Goal: Information Seeking & Learning: Learn about a topic

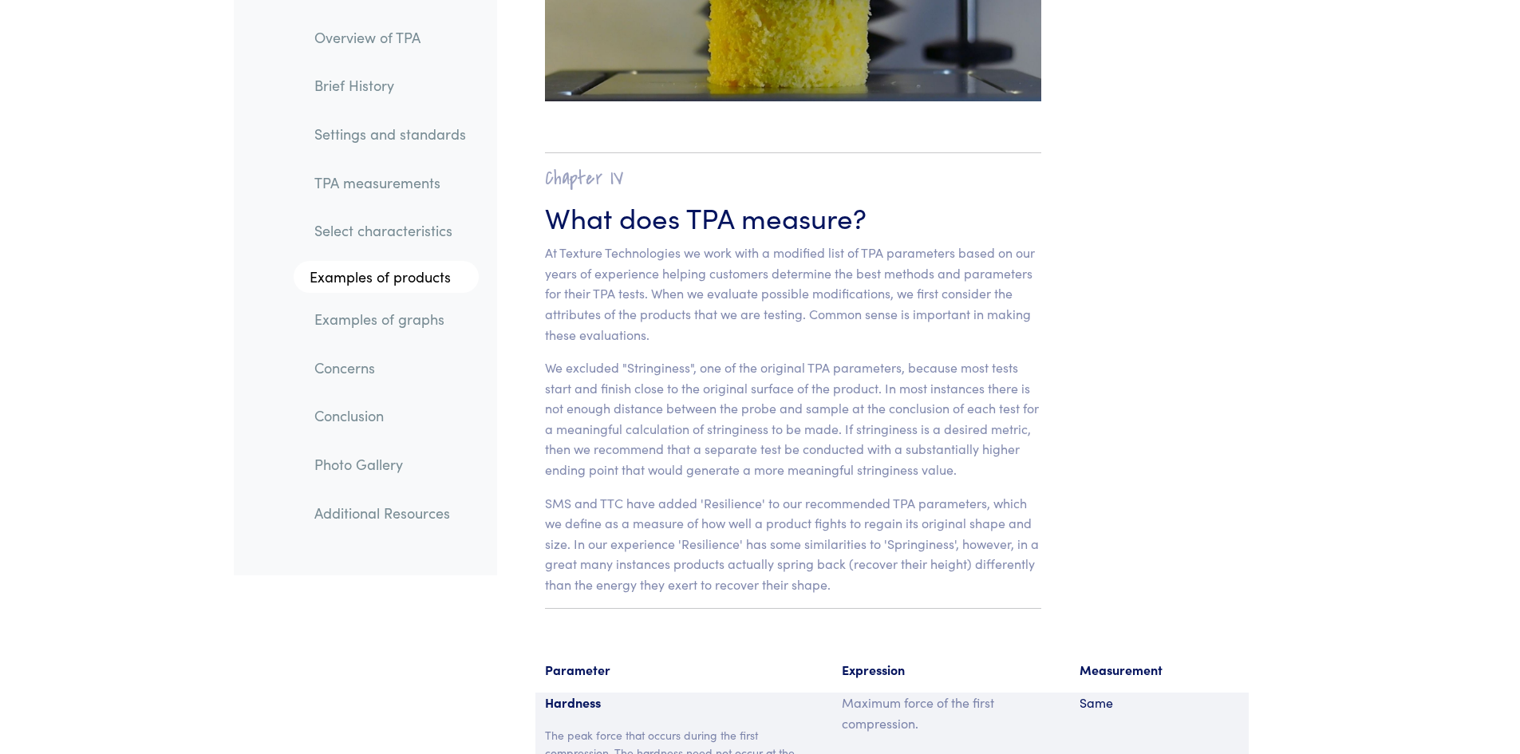
scroll to position [10374, 0]
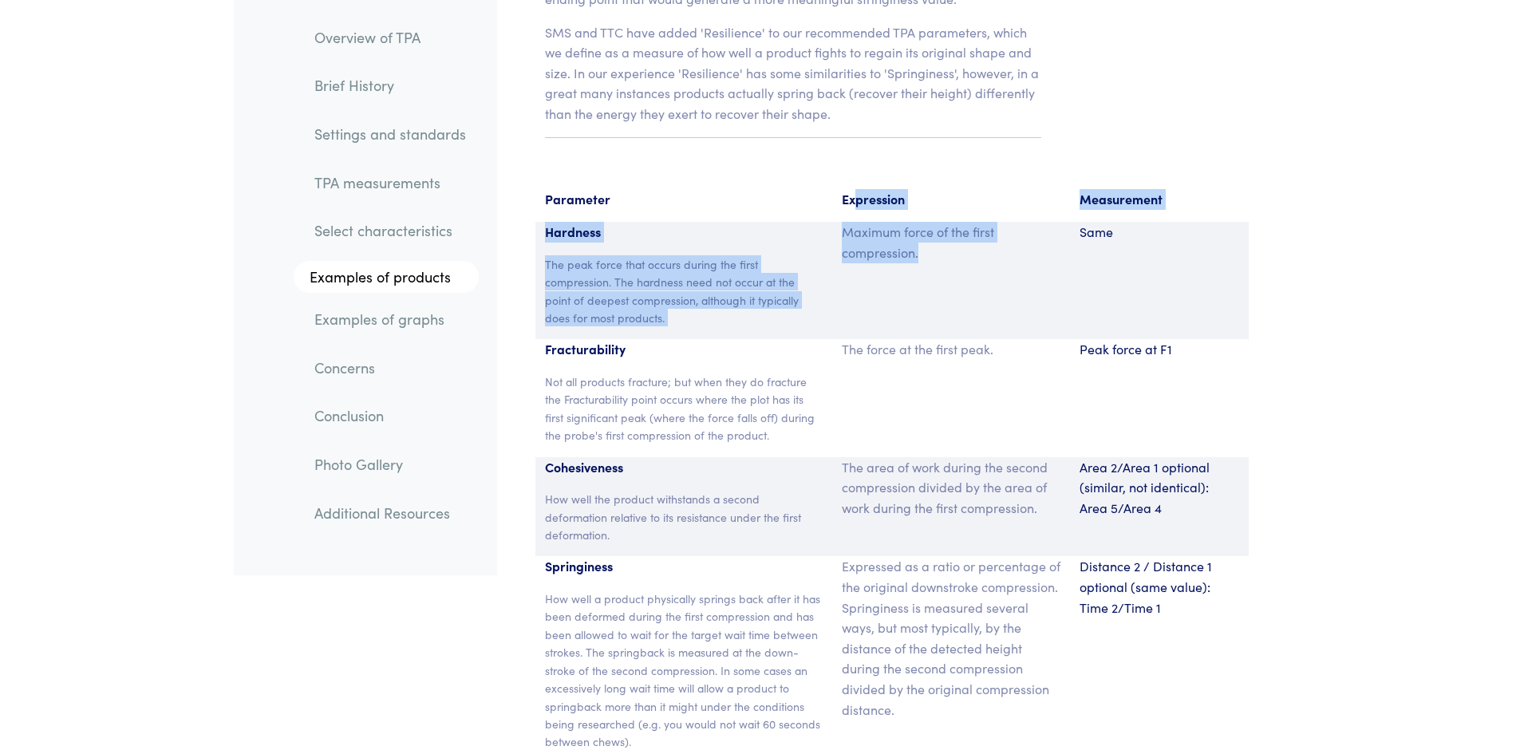
drag, startPoint x: 942, startPoint y: 237, endPoint x: 861, endPoint y: 179, distance: 99.4
click at [860, 180] on section "Parameter Expression Measurement Hardness The peak force that occurs during the…" at bounding box center [892, 650] width 771 height 960
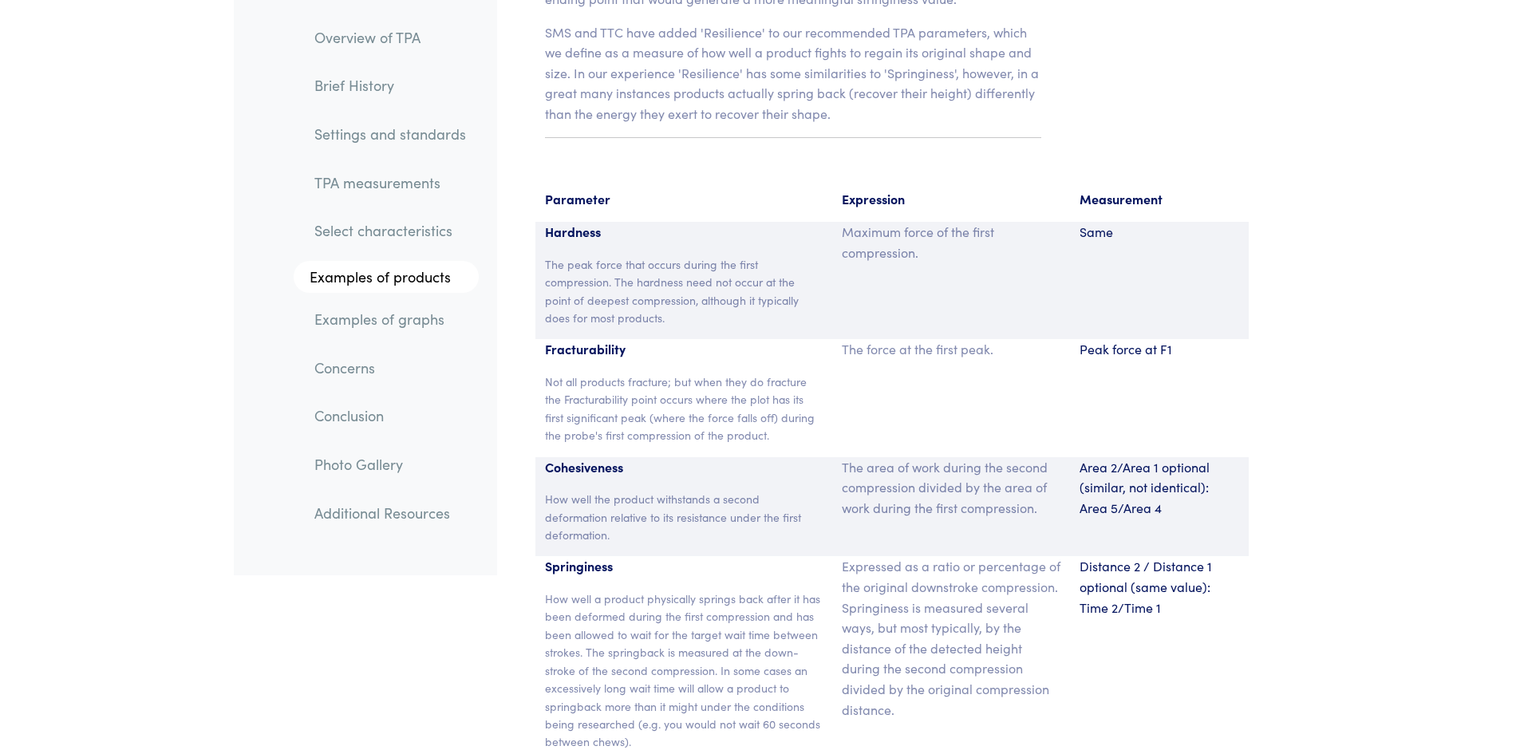
click at [807, 189] on p "Parameter" at bounding box center [684, 199] width 278 height 21
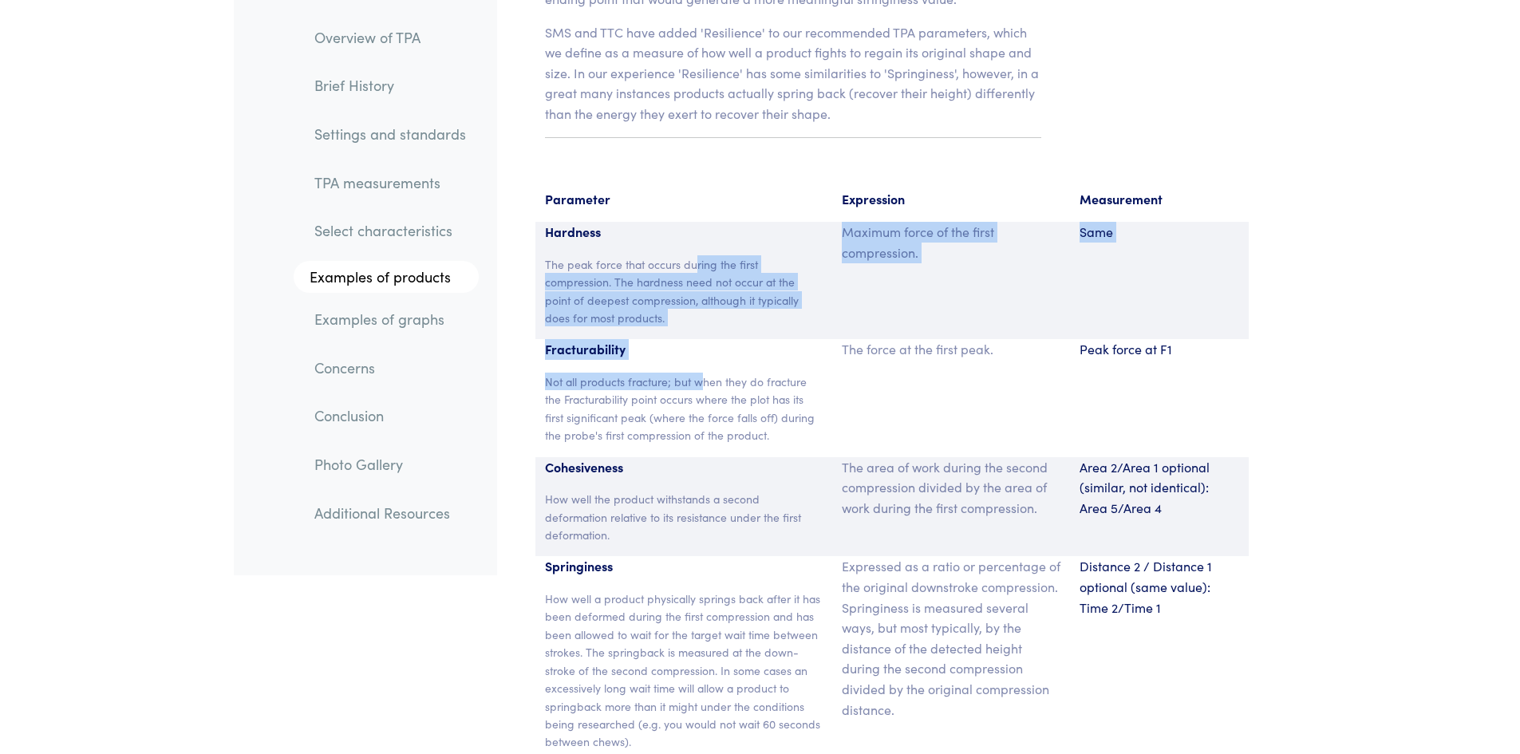
drag, startPoint x: 695, startPoint y: 243, endPoint x: 703, endPoint y: 366, distance: 123.9
click at [703, 366] on section "Parameter Expression Measurement Hardness The peak force that occurs during the…" at bounding box center [892, 650] width 771 height 960
click at [624, 296] on p "The peak force that occurs during the first compression. The hardness need not …" at bounding box center [684, 291] width 278 height 72
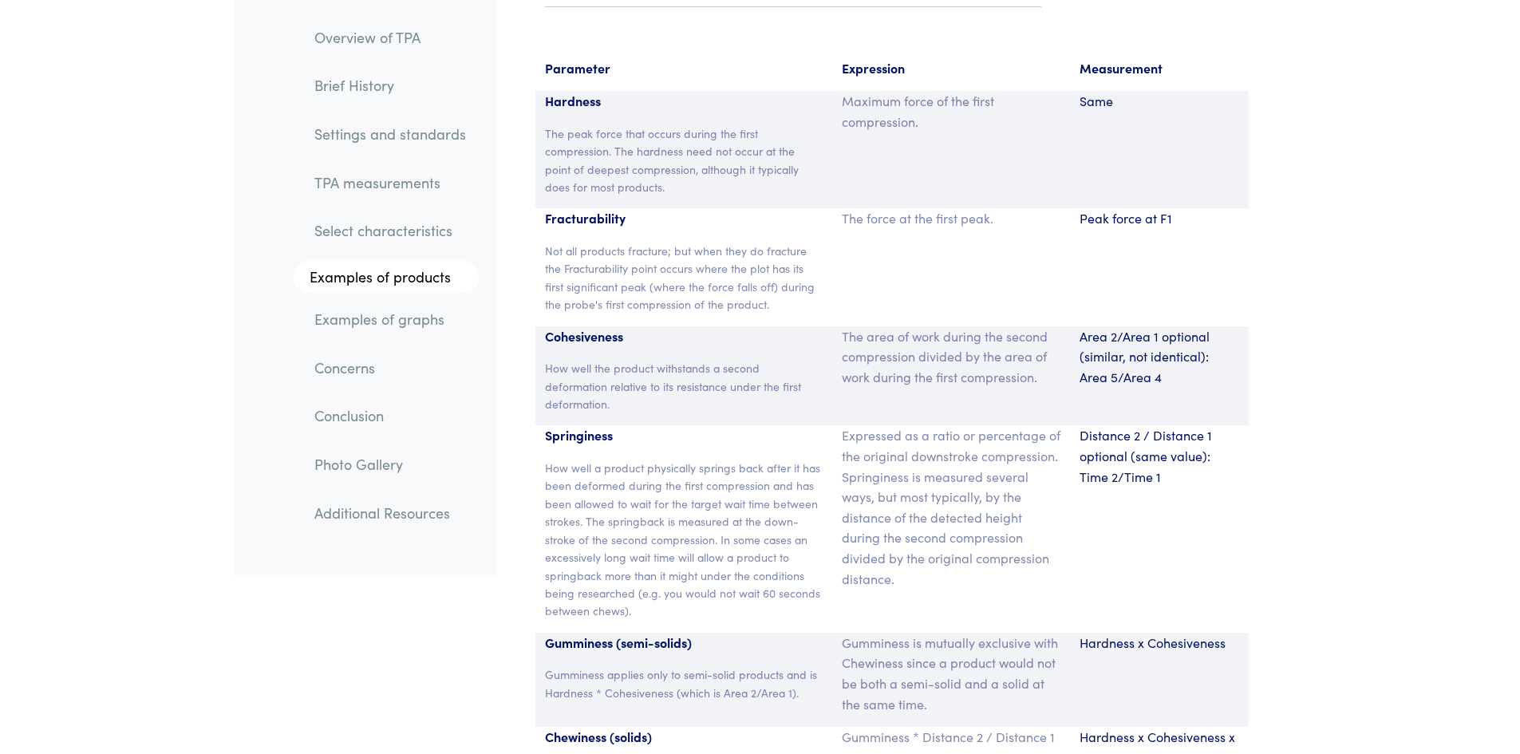
scroll to position [10693, 0]
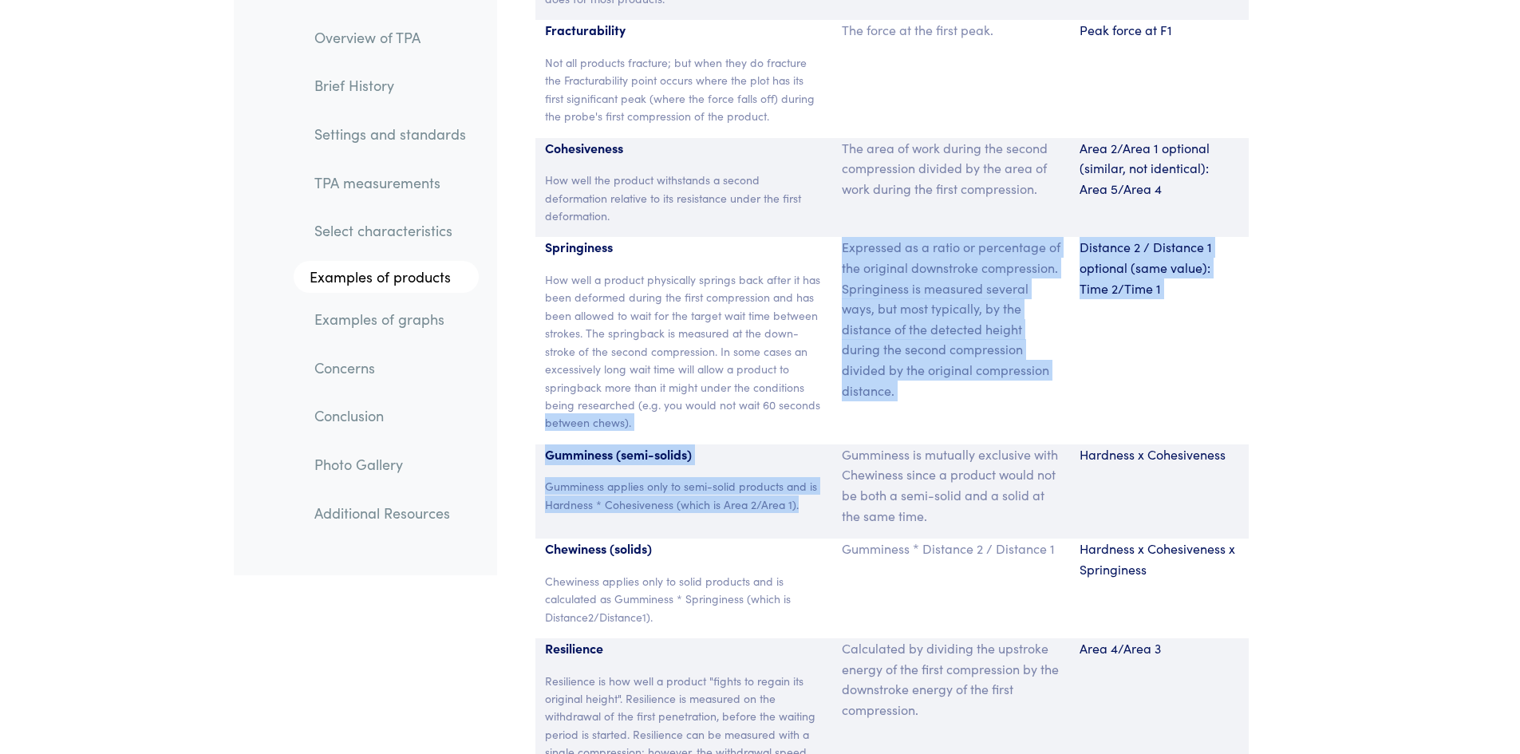
drag, startPoint x: 801, startPoint y: 485, endPoint x: 530, endPoint y: 405, distance: 283.0
click at [530, 405] on section "Parameter Expression Measurement Hardness The peak force that occurs during the…" at bounding box center [892, 331] width 771 height 960
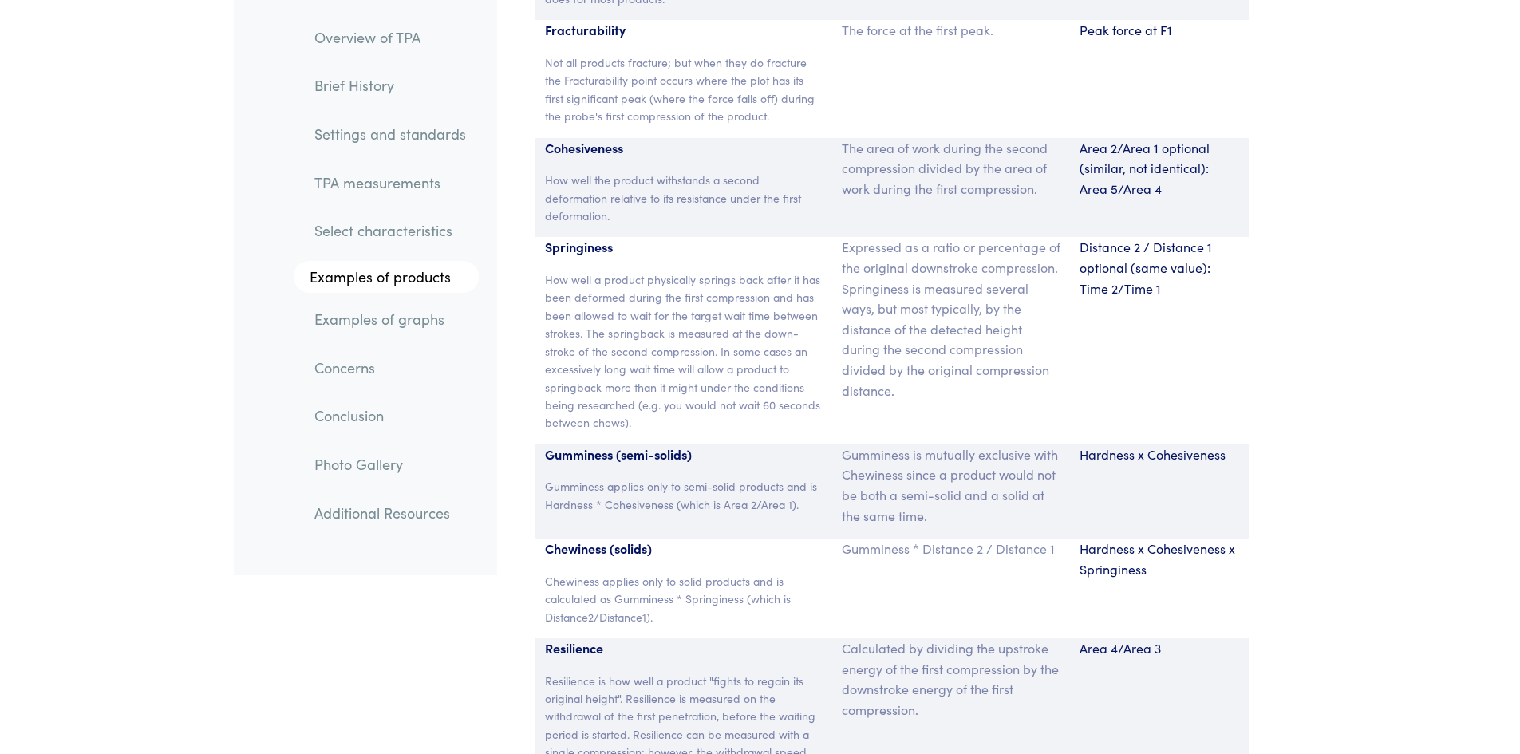
click at [1116, 601] on div "Hardness x Cohesiveness x Springiness" at bounding box center [1159, 589] width 179 height 100
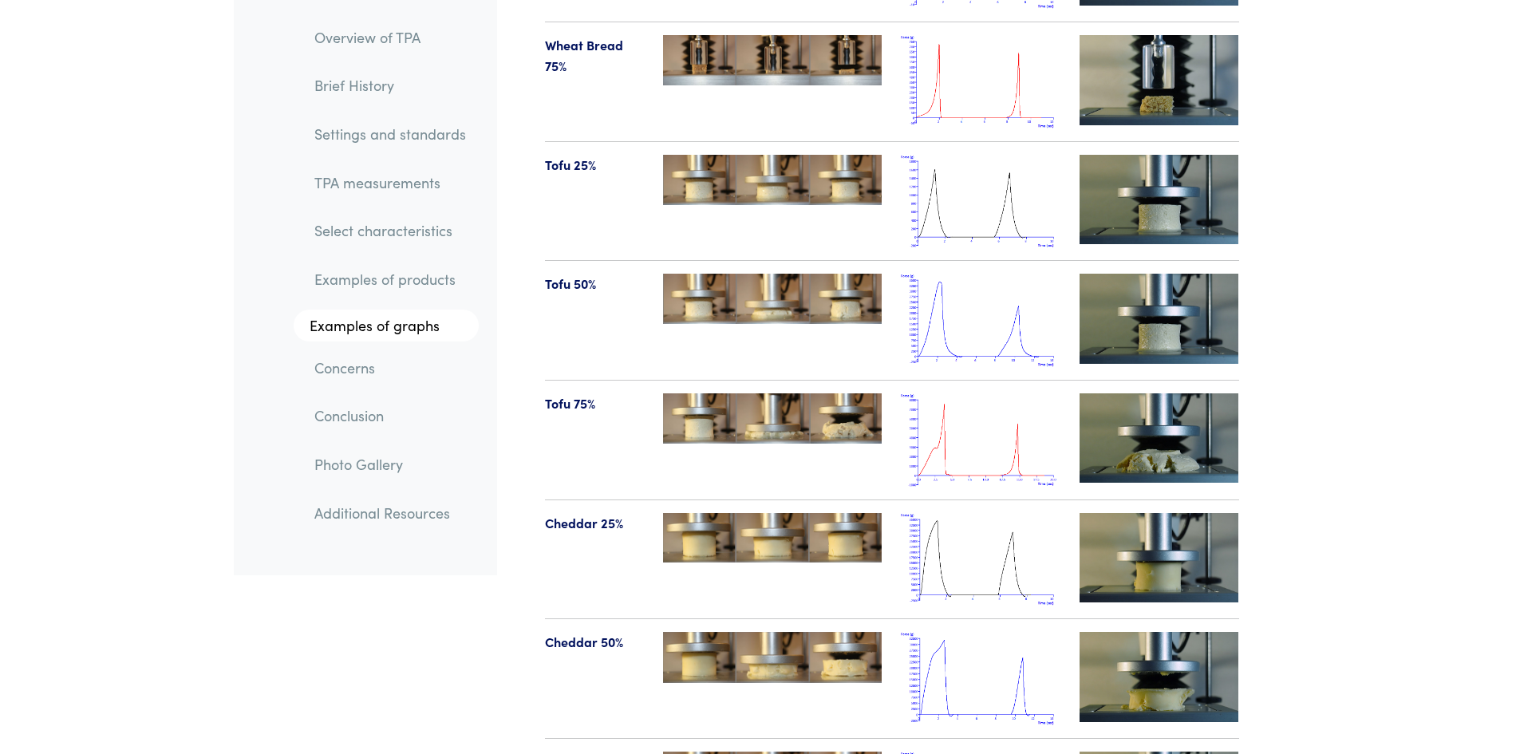
scroll to position [16358, 0]
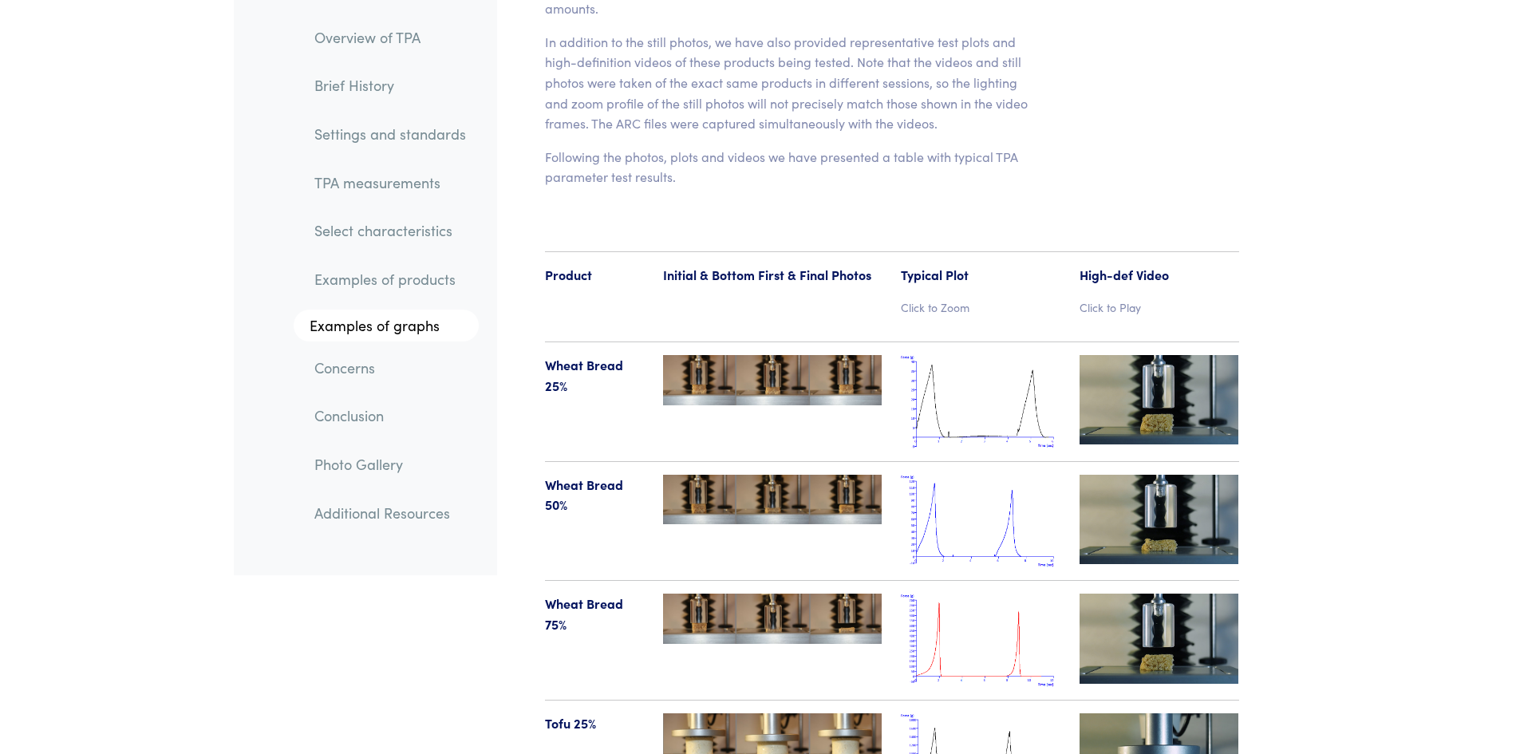
click at [1026, 361] on img at bounding box center [981, 401] width 160 height 93
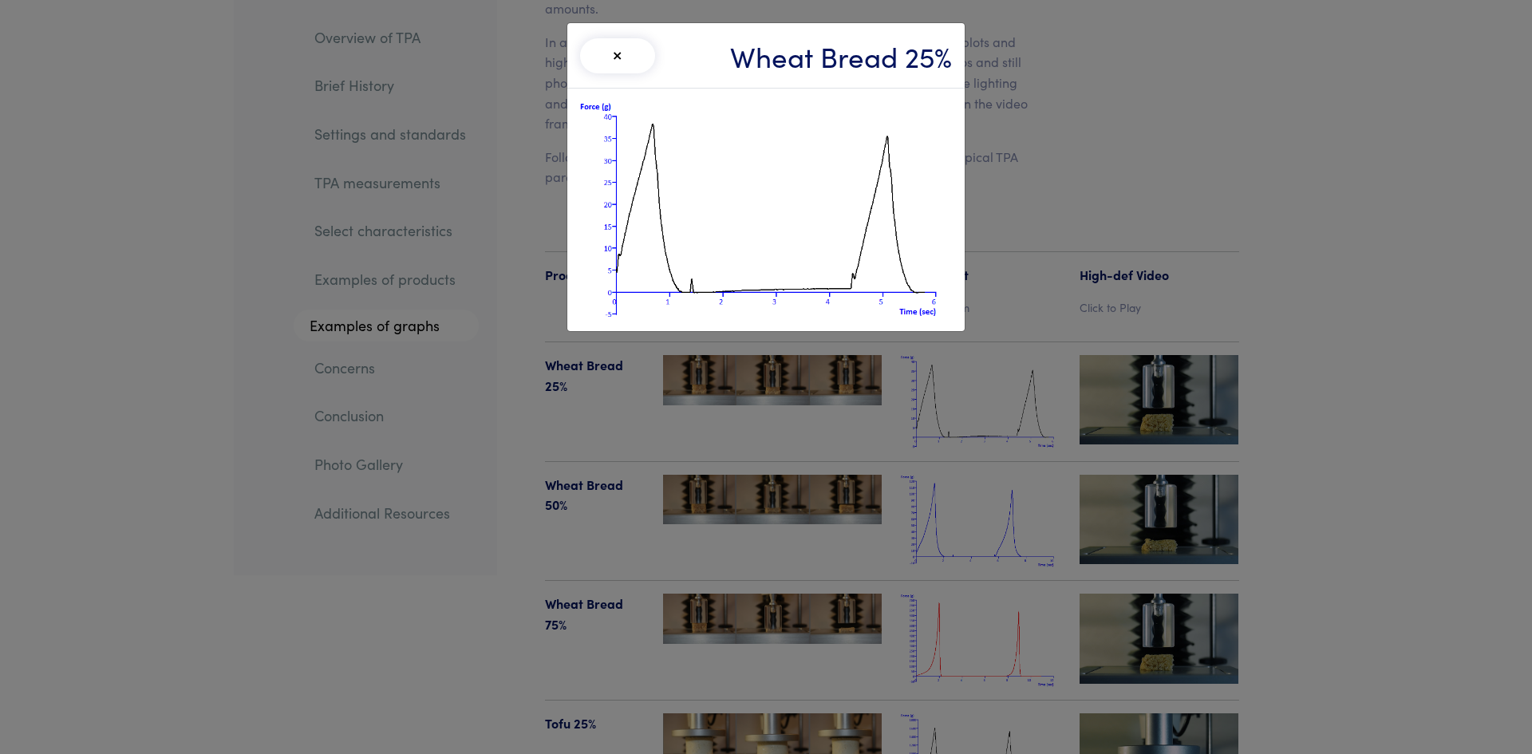
click at [618, 54] on button "×" at bounding box center [617, 55] width 75 height 35
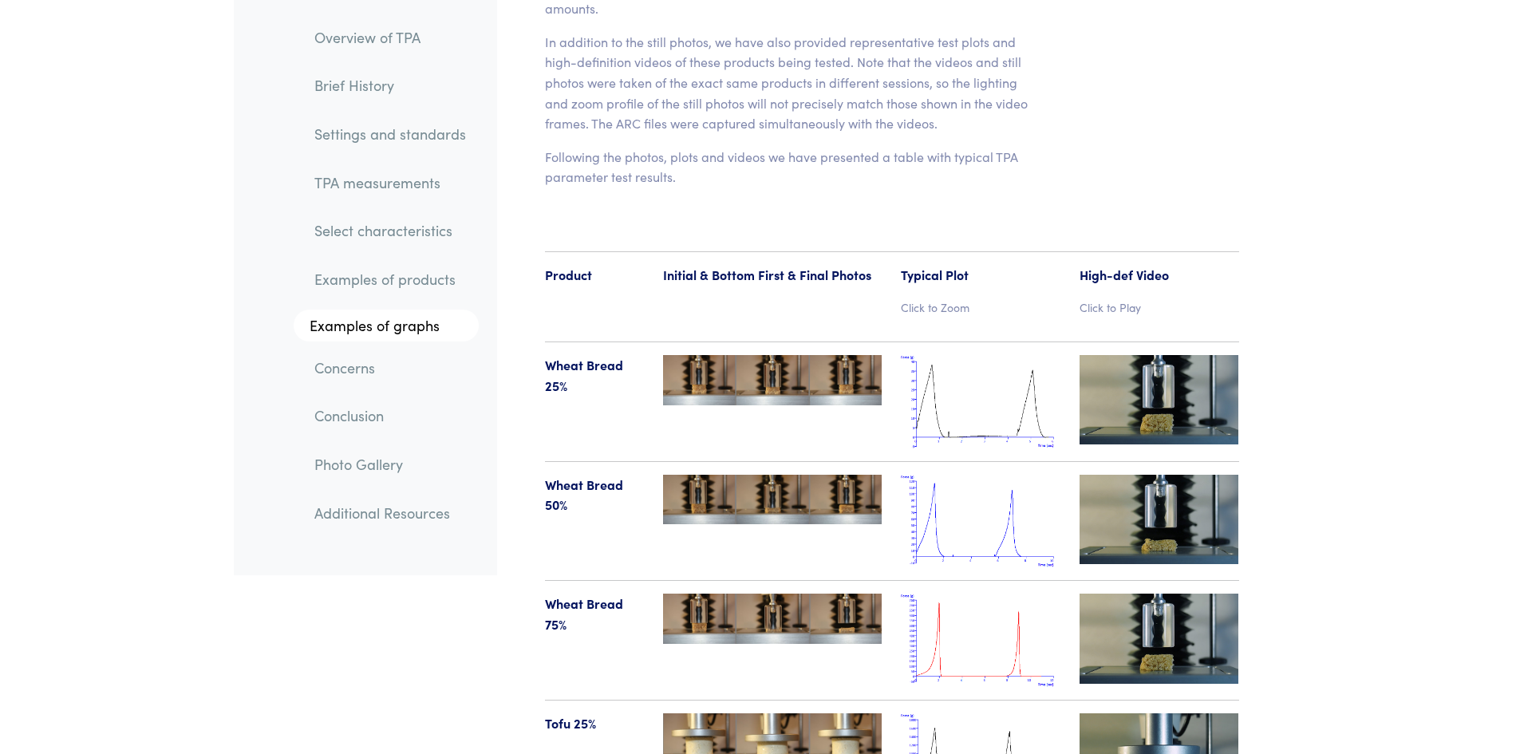
click at [768, 475] on img at bounding box center [772, 500] width 219 height 50
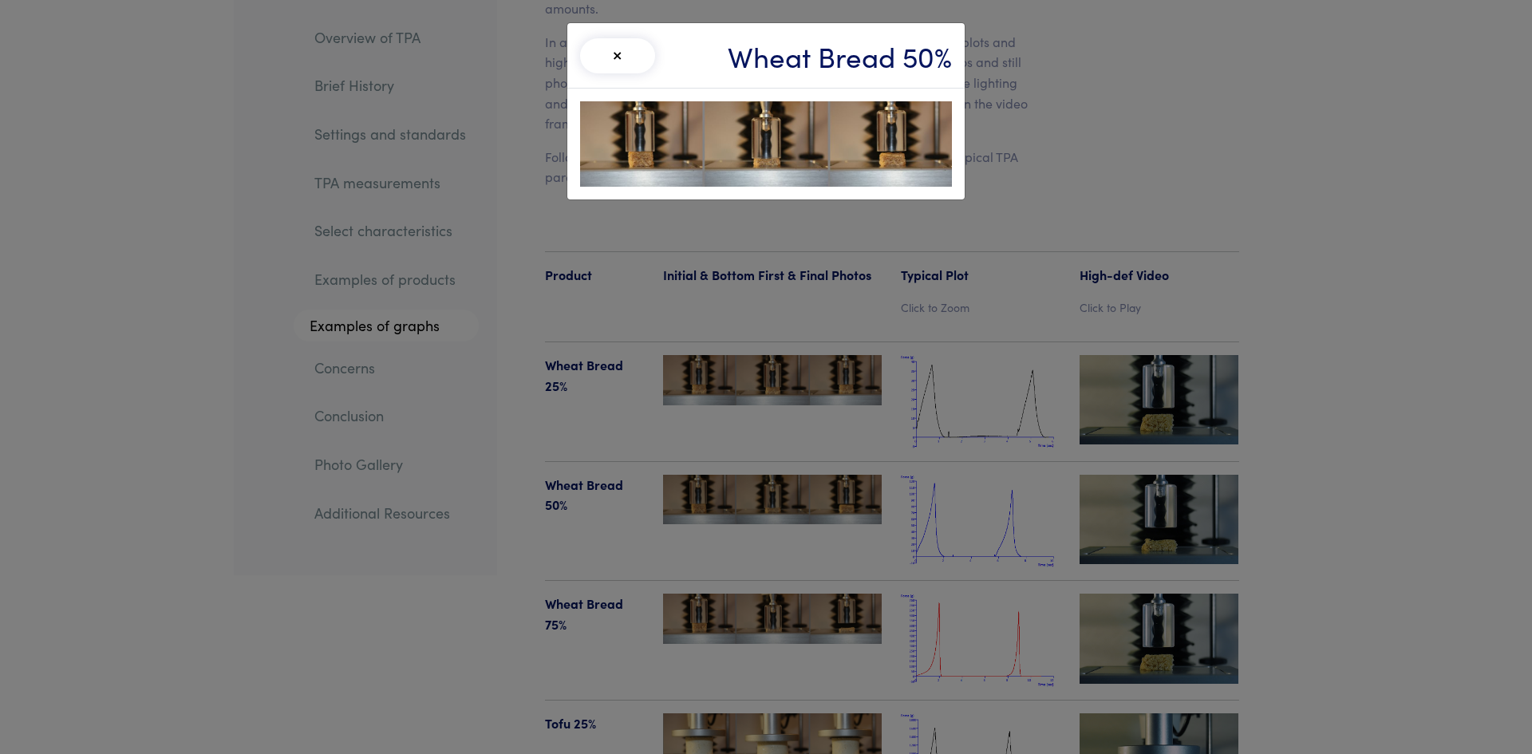
click at [957, 460] on div "× Wheat Bread 50%" at bounding box center [766, 377] width 1532 height 754
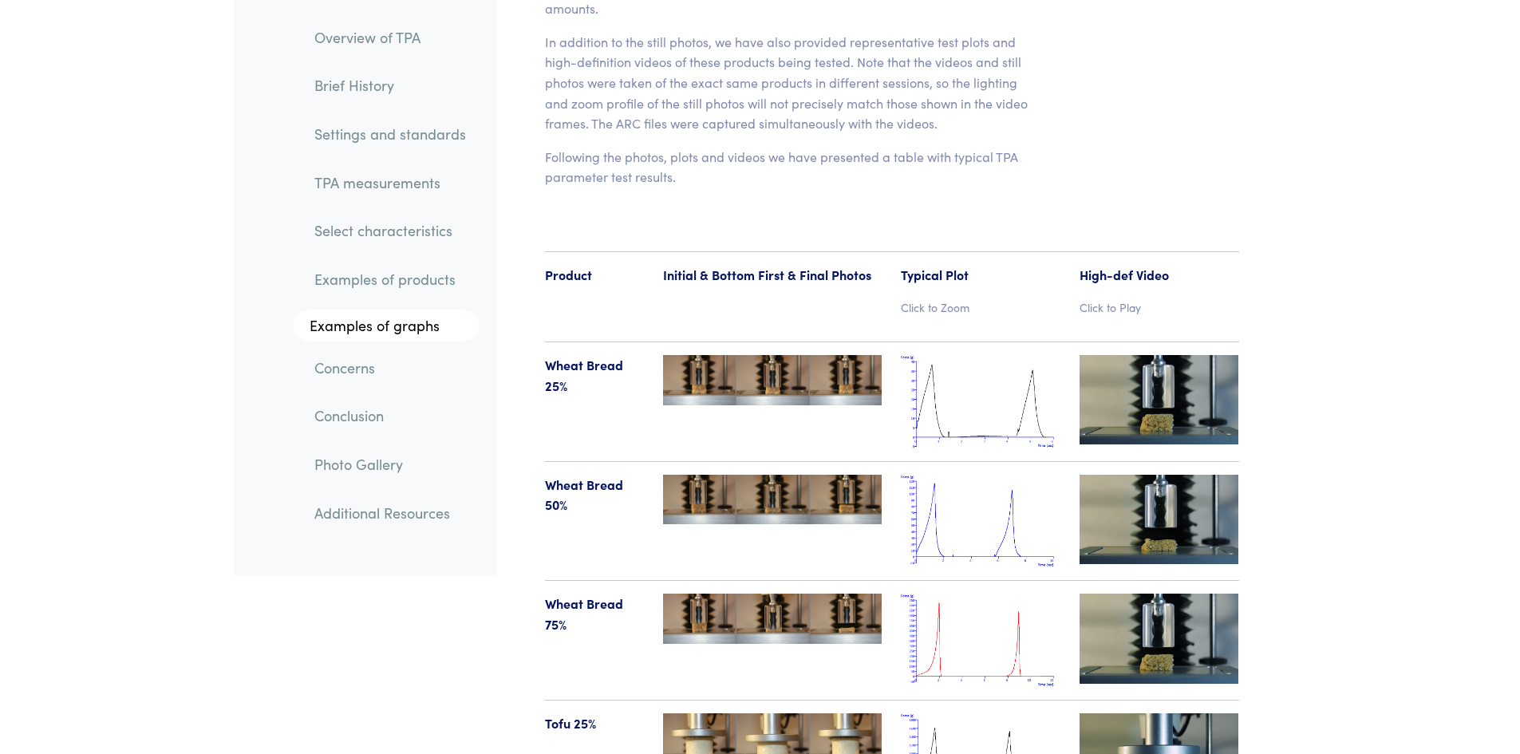
click at [957, 493] on img at bounding box center [981, 521] width 160 height 93
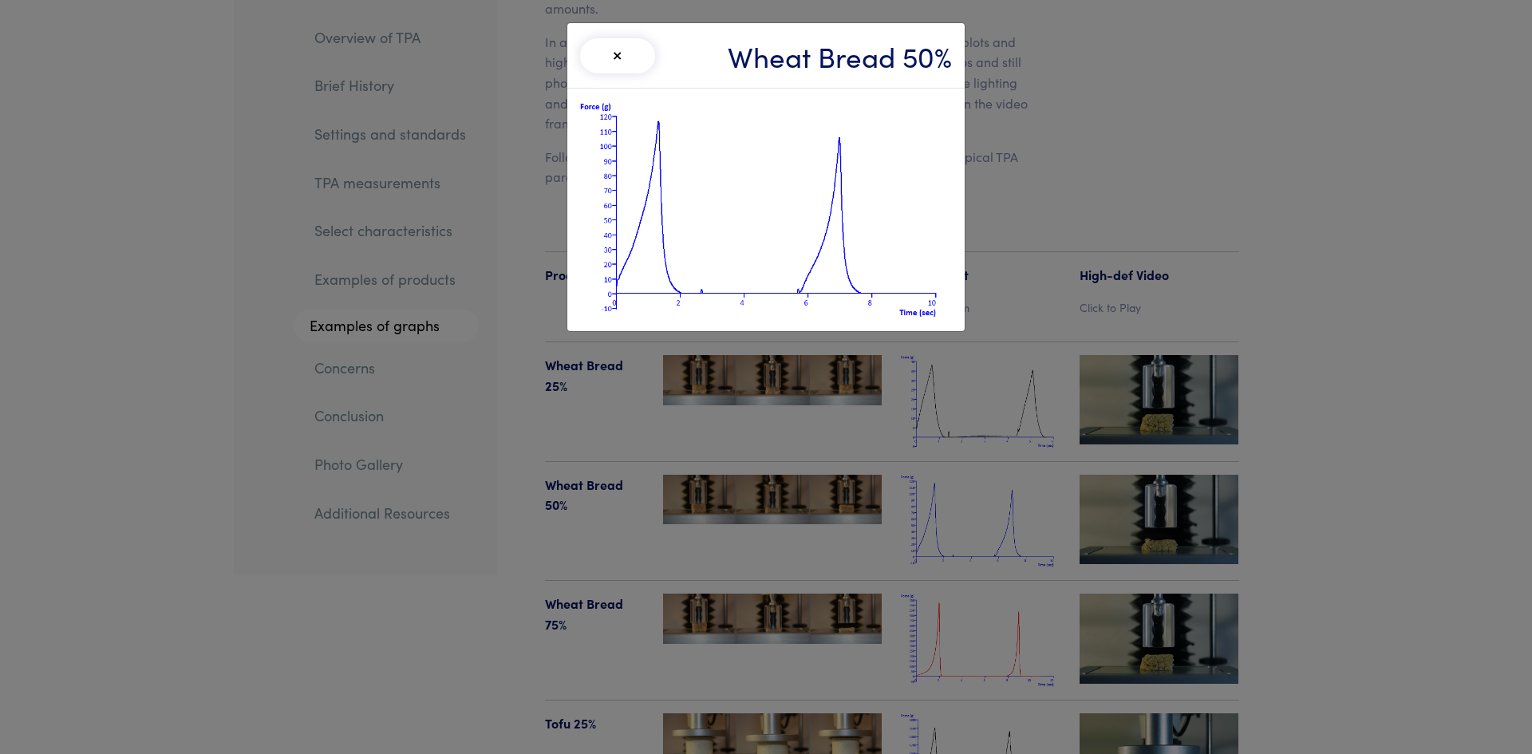
click at [401, 622] on div "× Wheat Bread 50%" at bounding box center [766, 377] width 1532 height 754
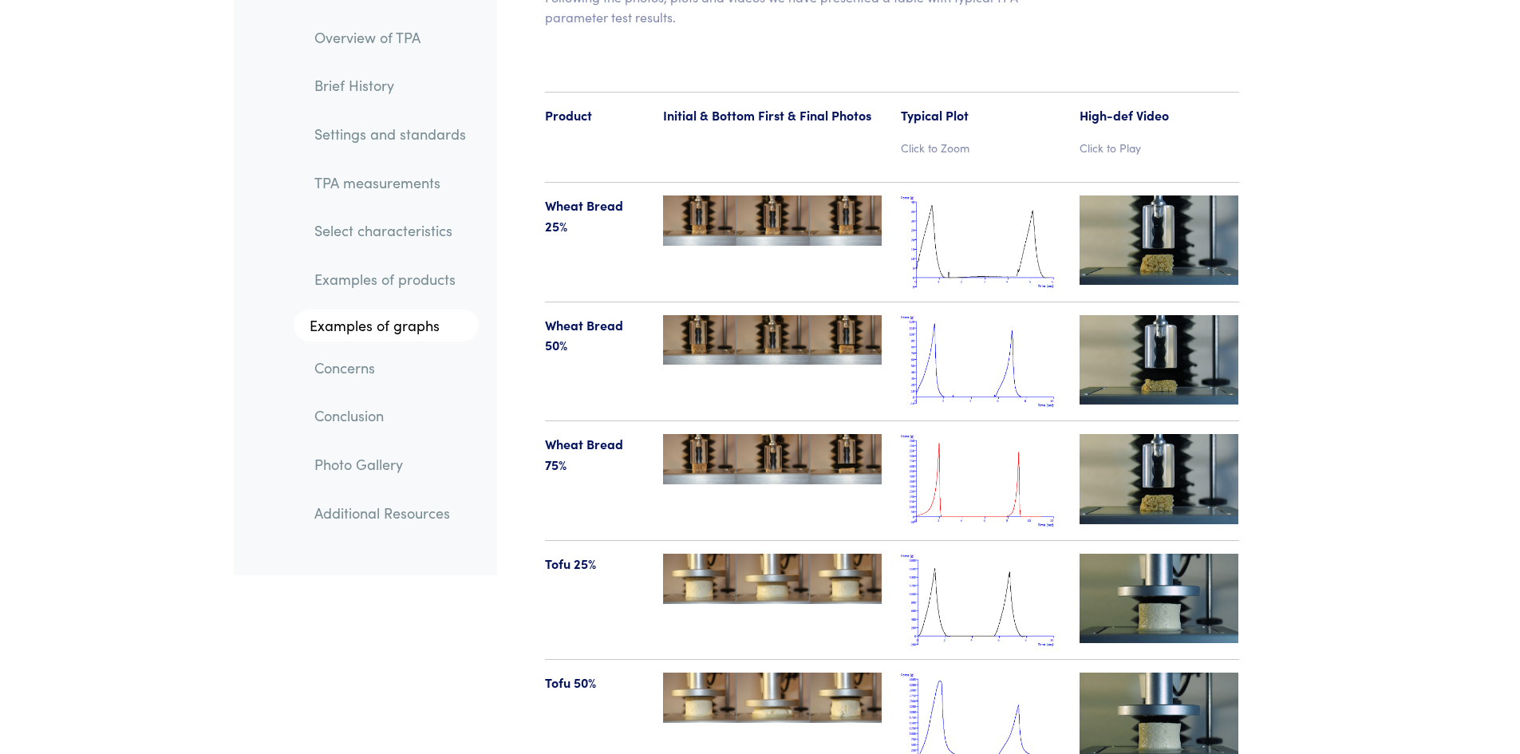
scroll to position [16279, 0]
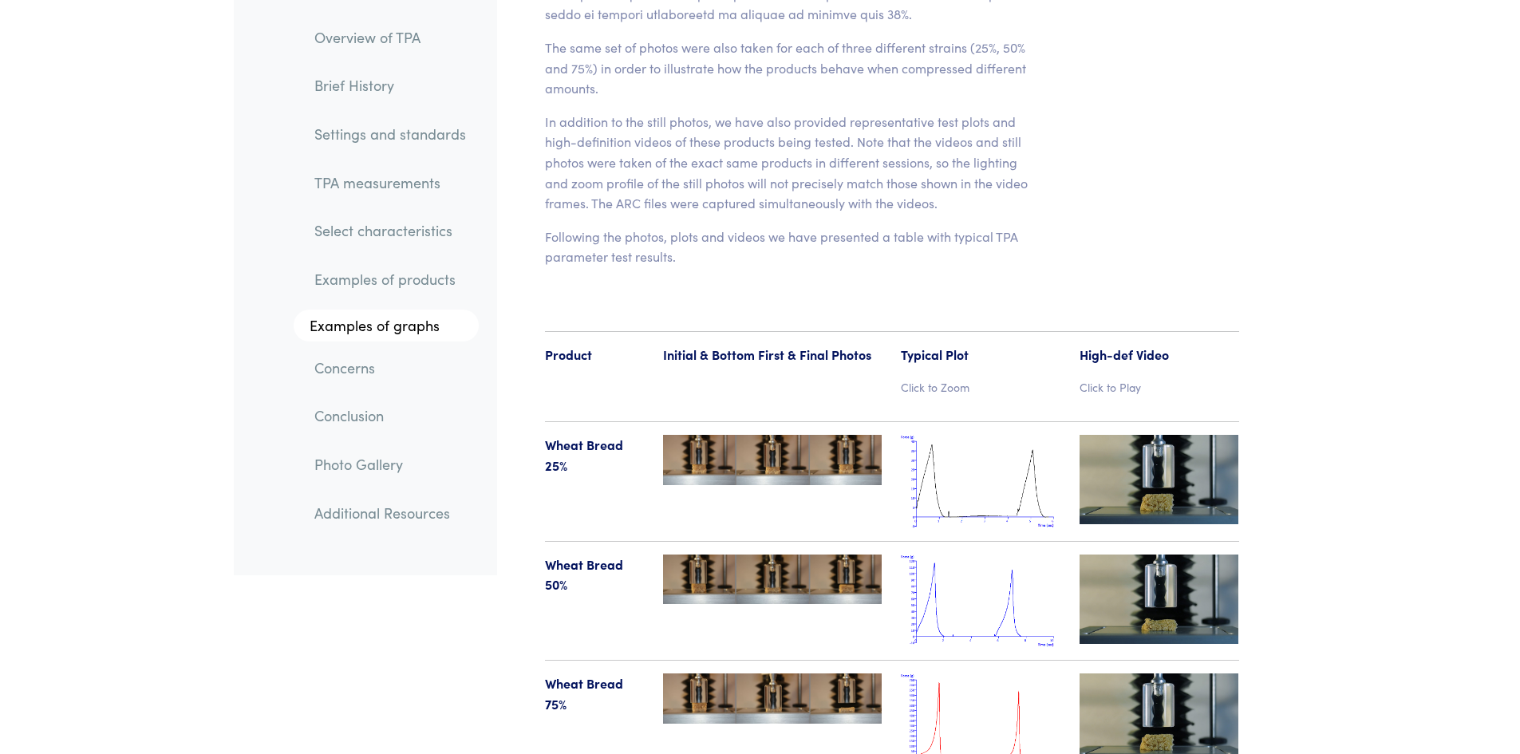
click at [974, 575] on img at bounding box center [981, 601] width 160 height 93
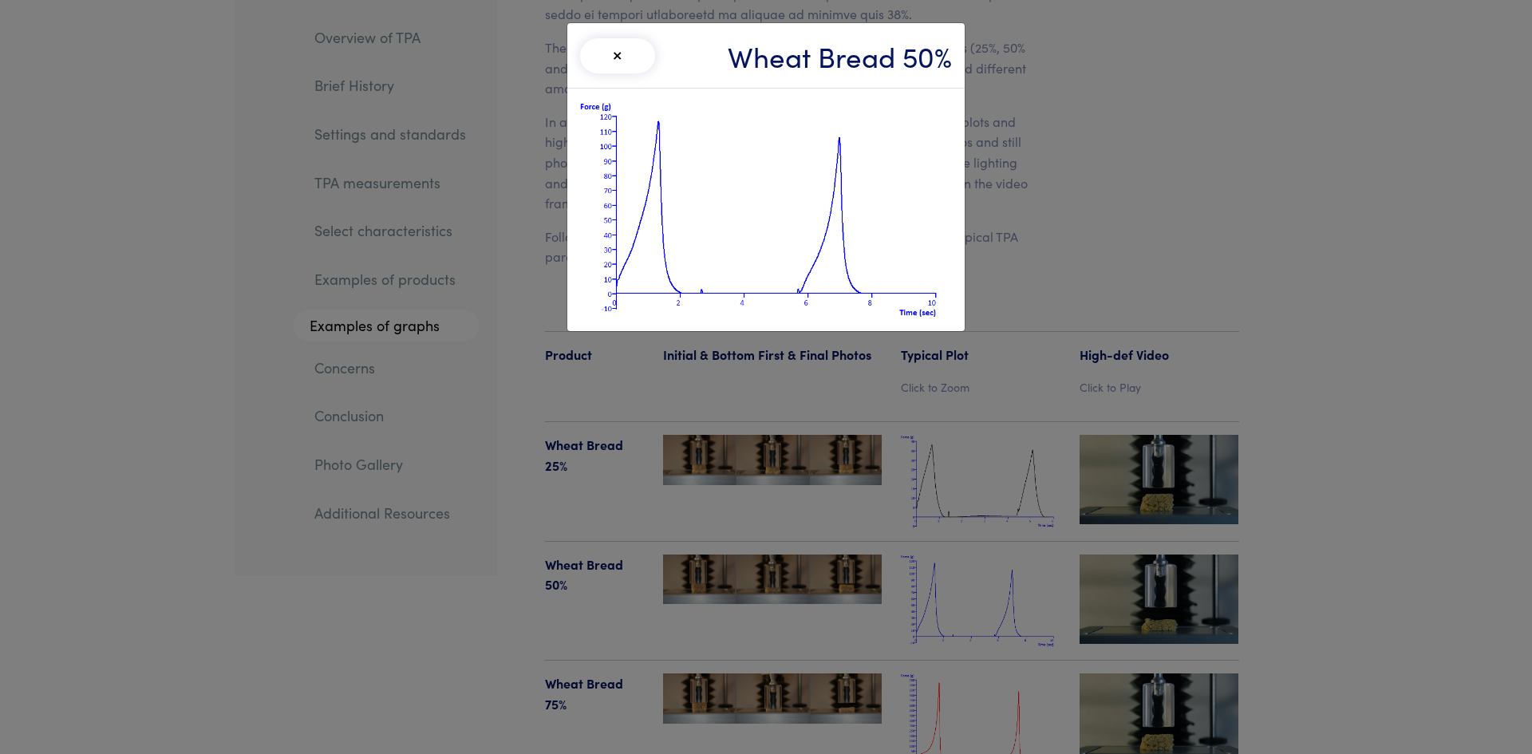
drag, startPoint x: 584, startPoint y: 58, endPoint x: 577, endPoint y: 64, distance: 9.1
click at [584, 58] on button "×" at bounding box center [617, 55] width 75 height 35
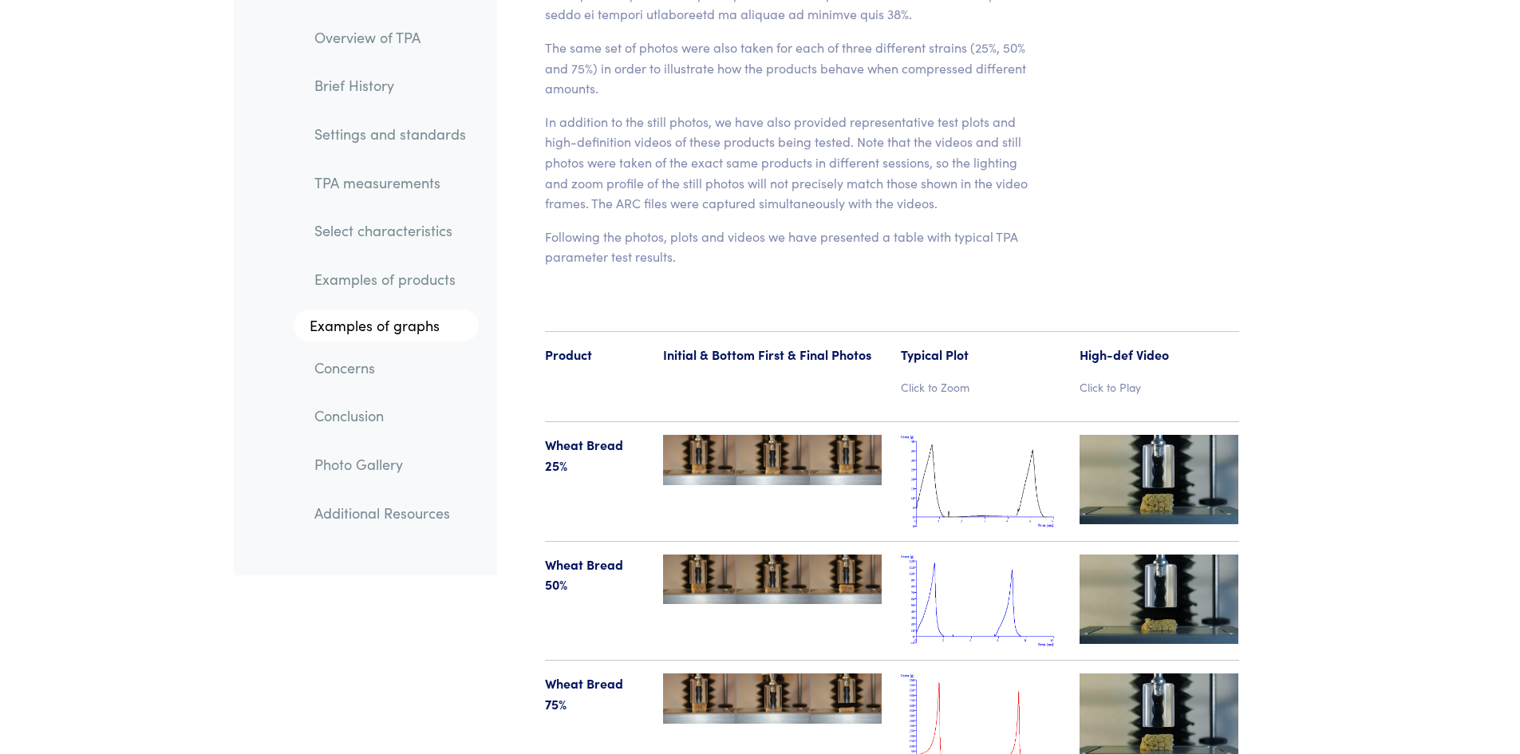
click at [736, 555] on img at bounding box center [772, 580] width 219 height 50
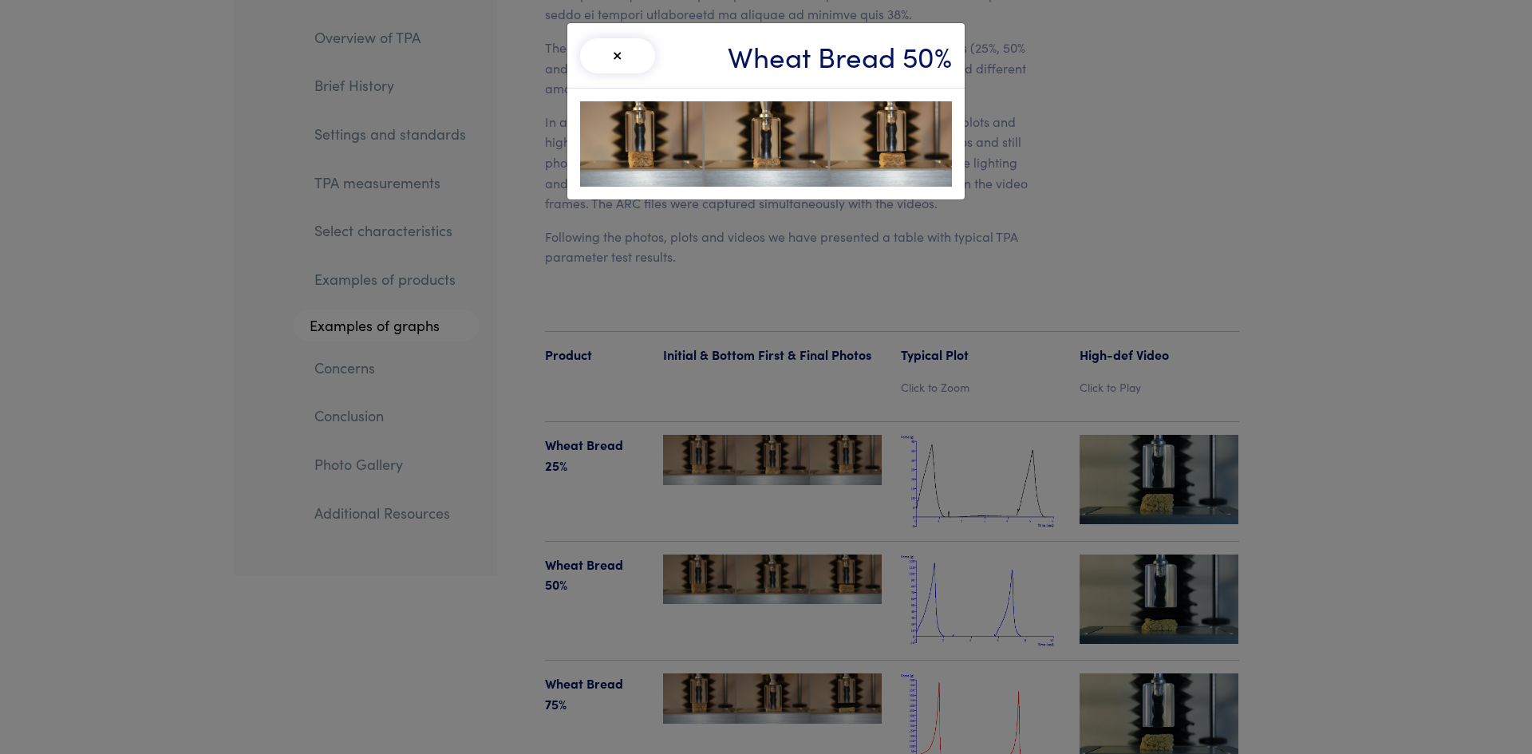
click at [637, 56] on button "×" at bounding box center [617, 55] width 75 height 35
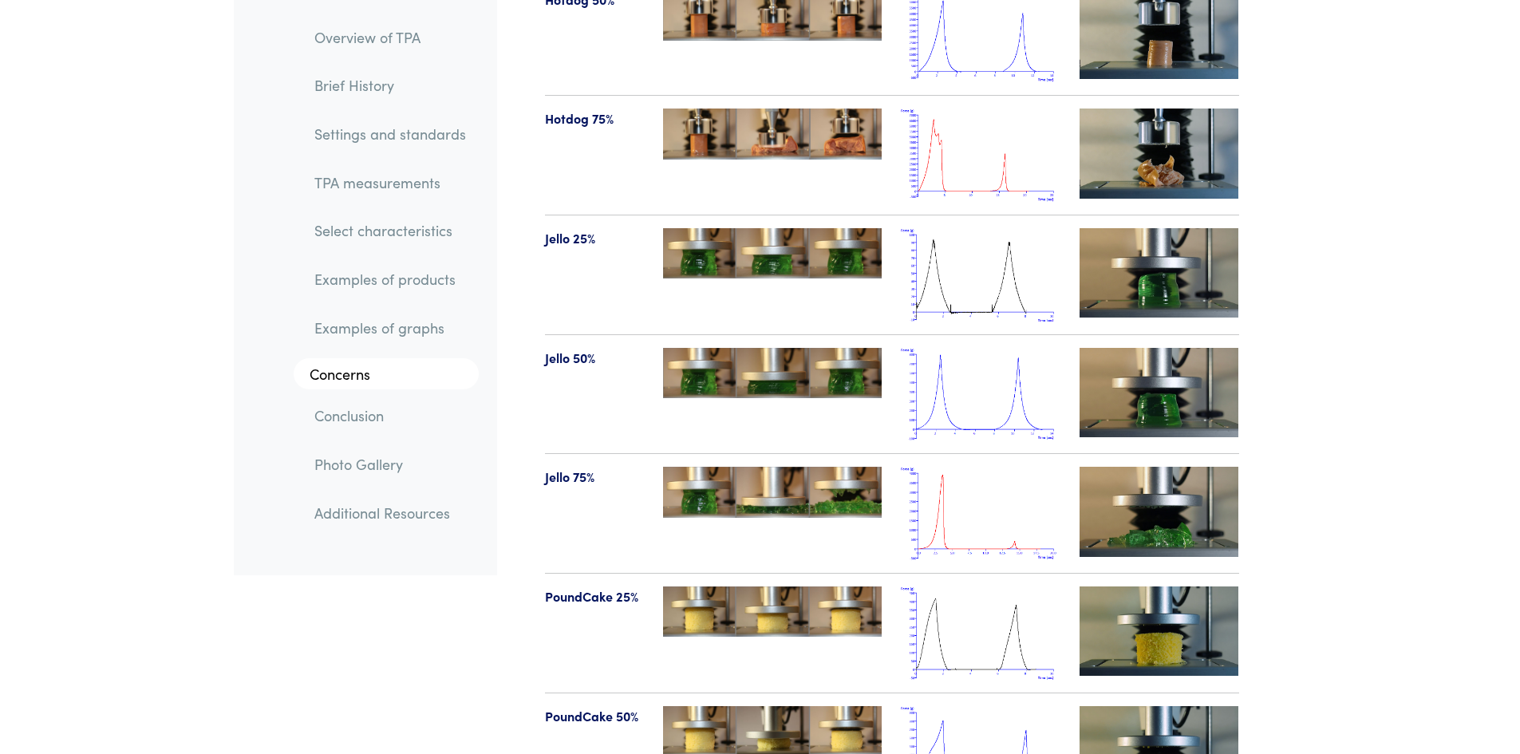
scroll to position [18273, 0]
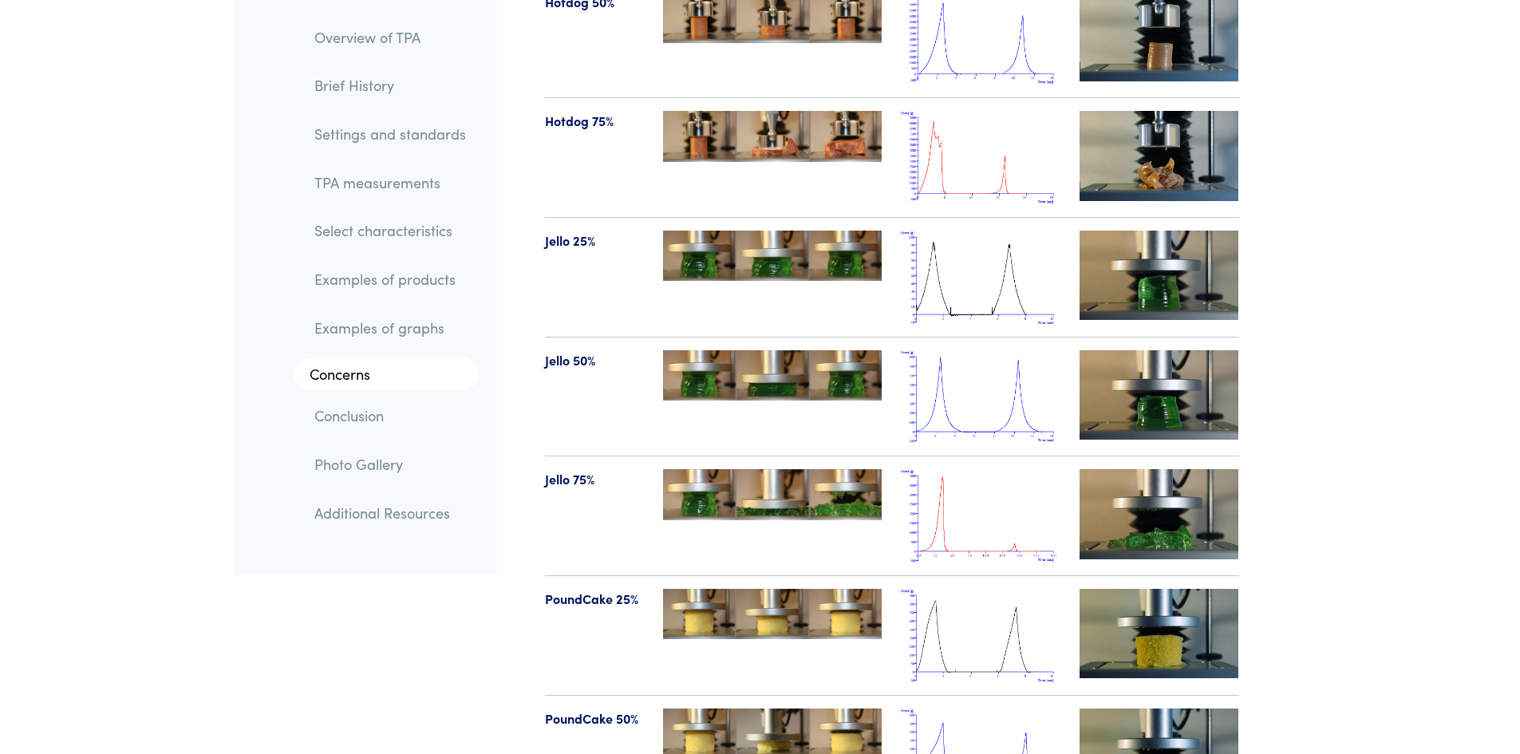
click at [964, 469] on img at bounding box center [981, 515] width 160 height 93
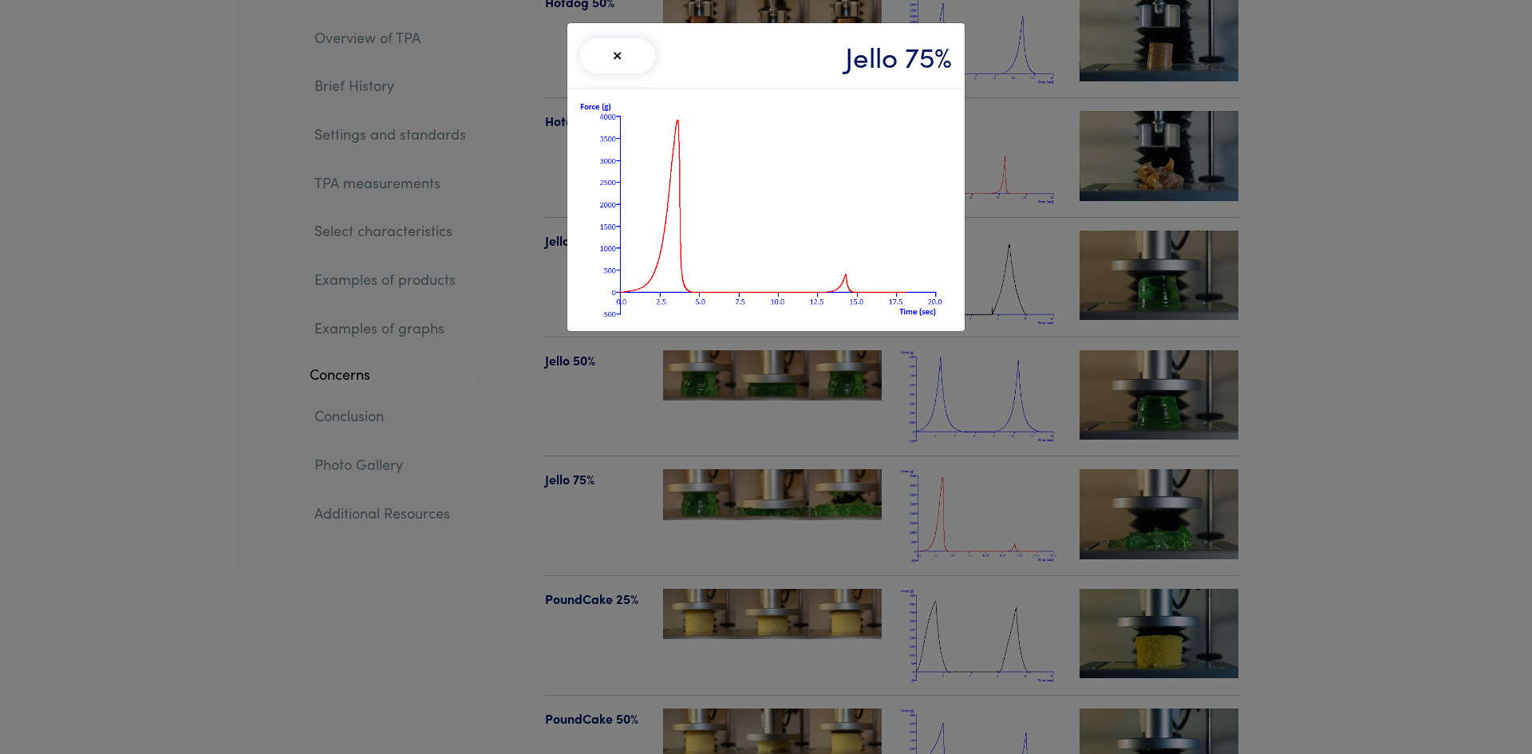
click at [729, 446] on div "× Jello 75%" at bounding box center [766, 377] width 1532 height 754
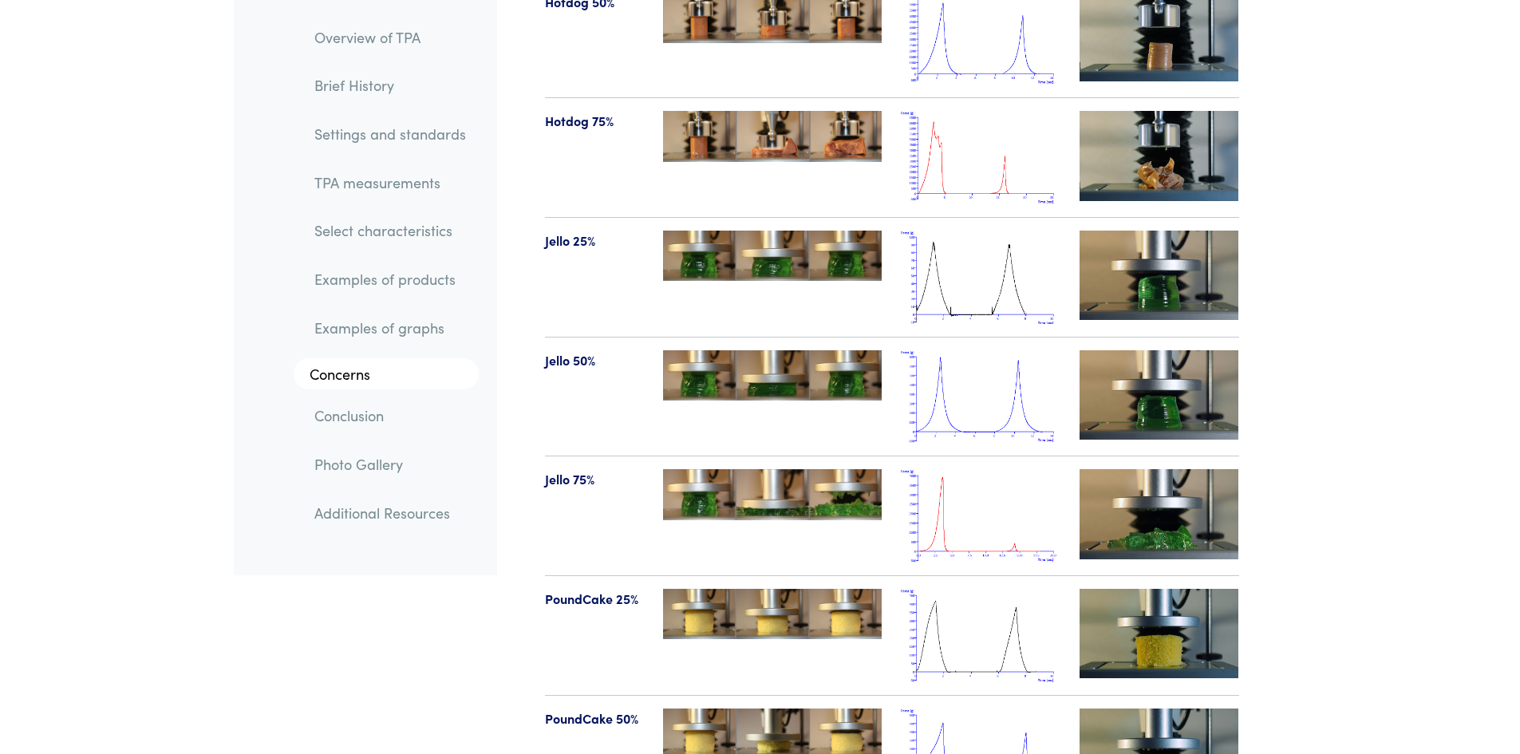
click at [729, 469] on img at bounding box center [772, 494] width 219 height 50
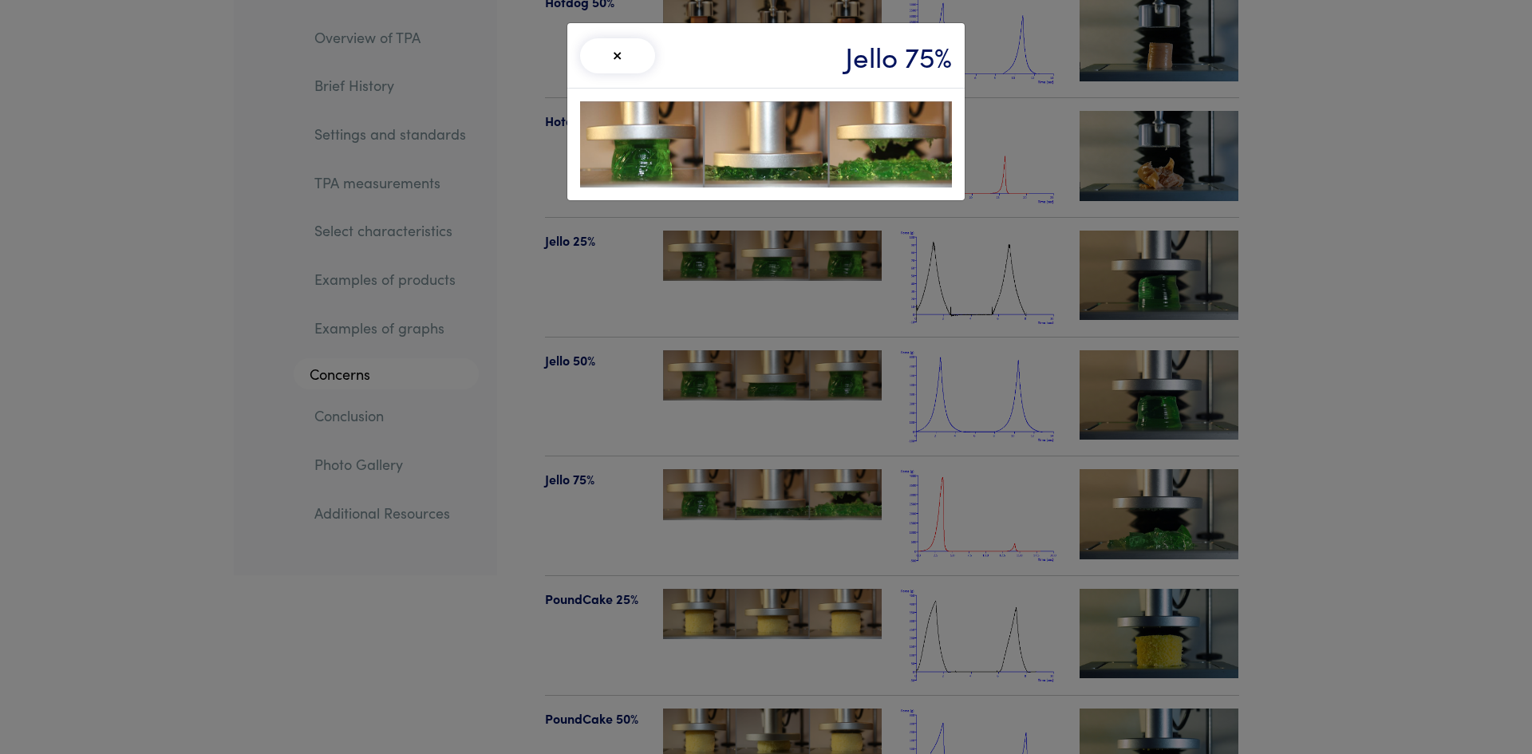
click at [739, 438] on div "× Jello 75%" at bounding box center [766, 377] width 1532 height 754
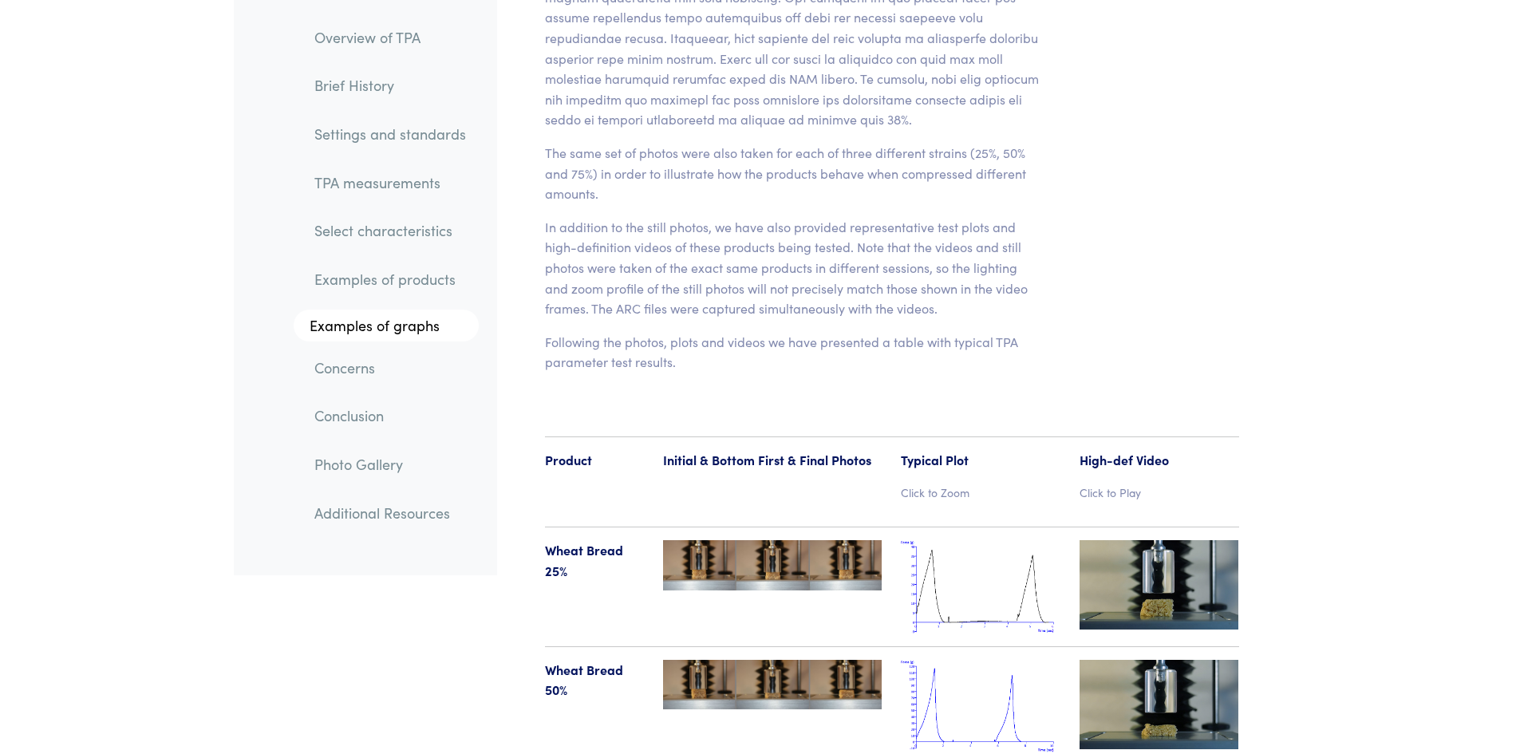
scroll to position [16279, 0]
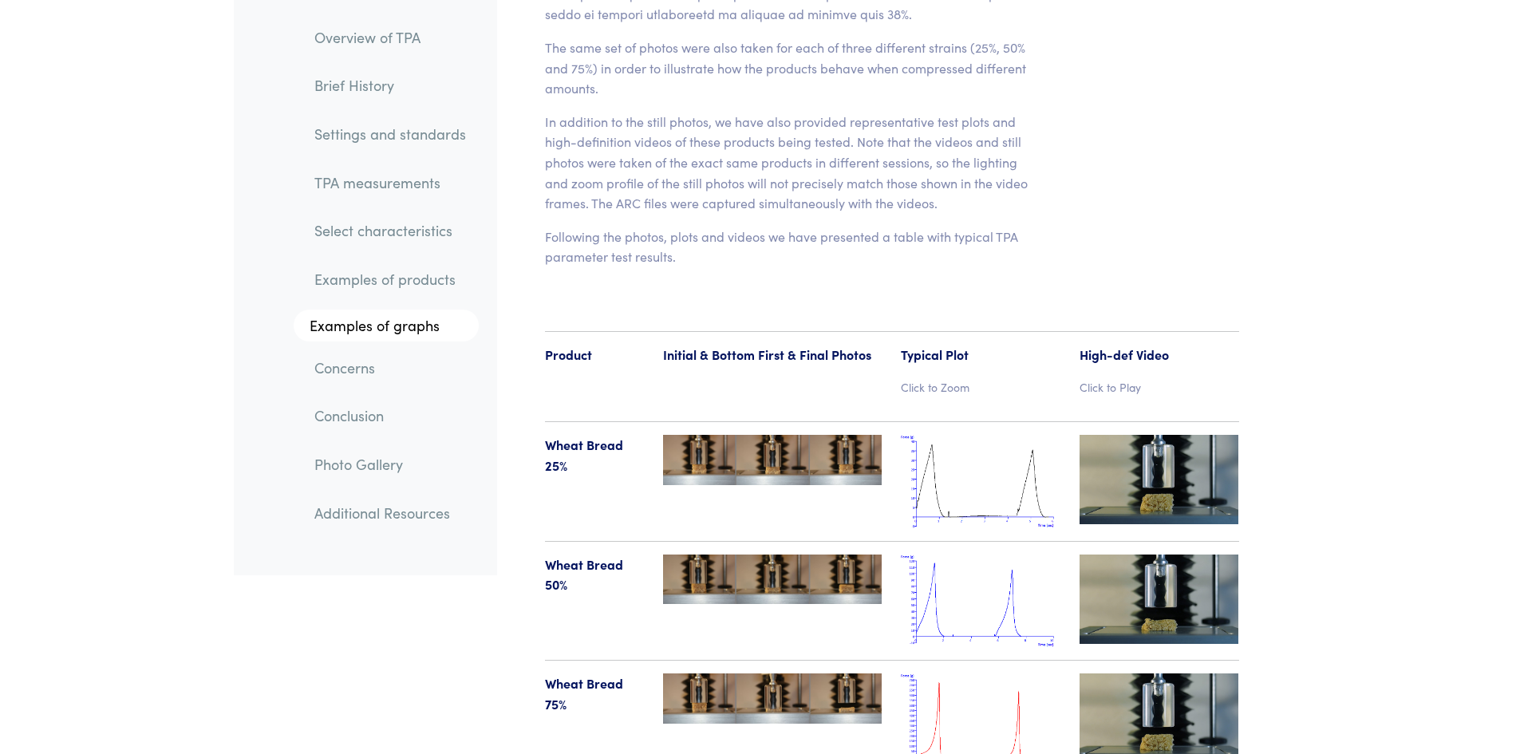
click at [1183, 567] on img at bounding box center [1160, 599] width 160 height 89
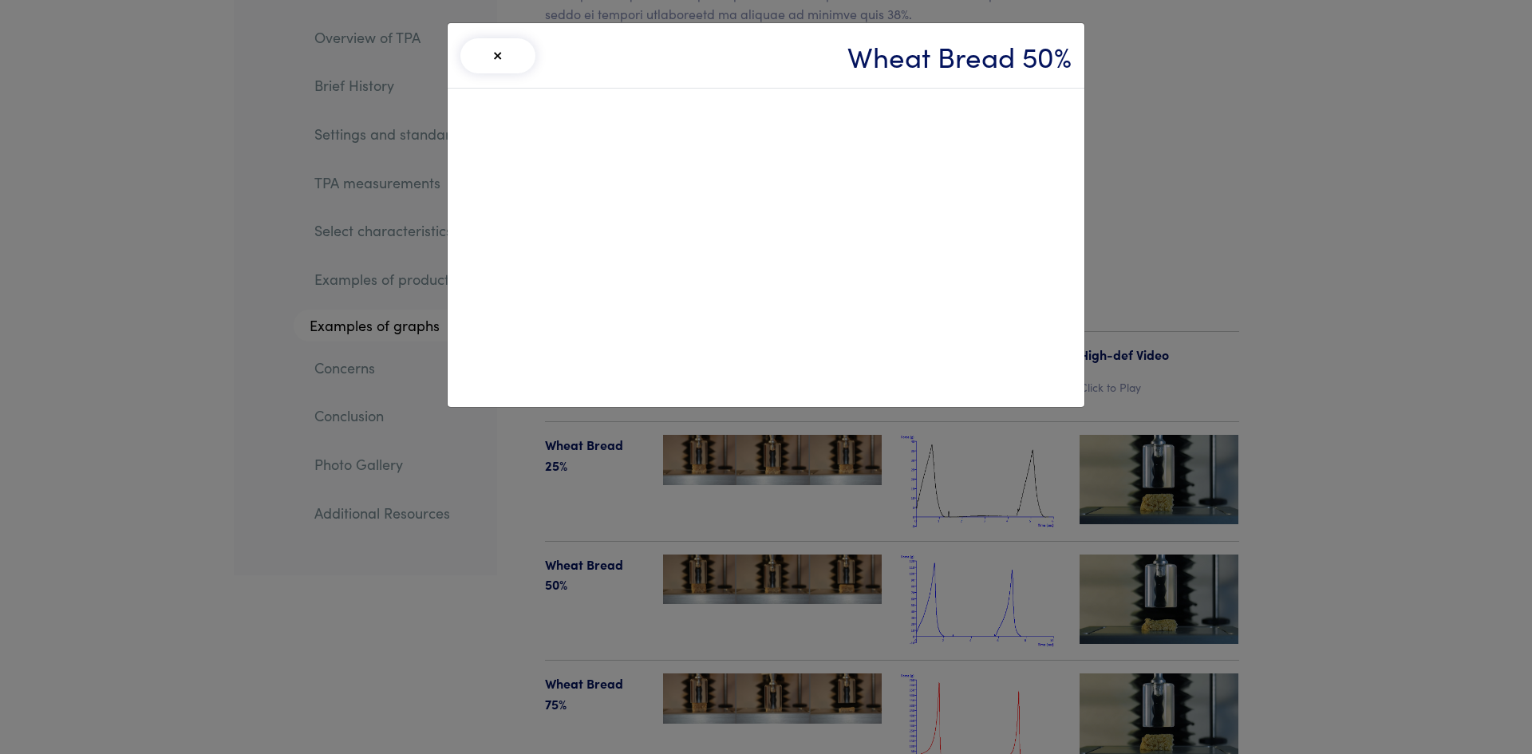
drag, startPoint x: 511, startPoint y: 351, endPoint x: 1084, endPoint y: 159, distance: 605.1
click at [1085, 159] on div "× Wheat Bread 50%" at bounding box center [766, 377] width 1532 height 754
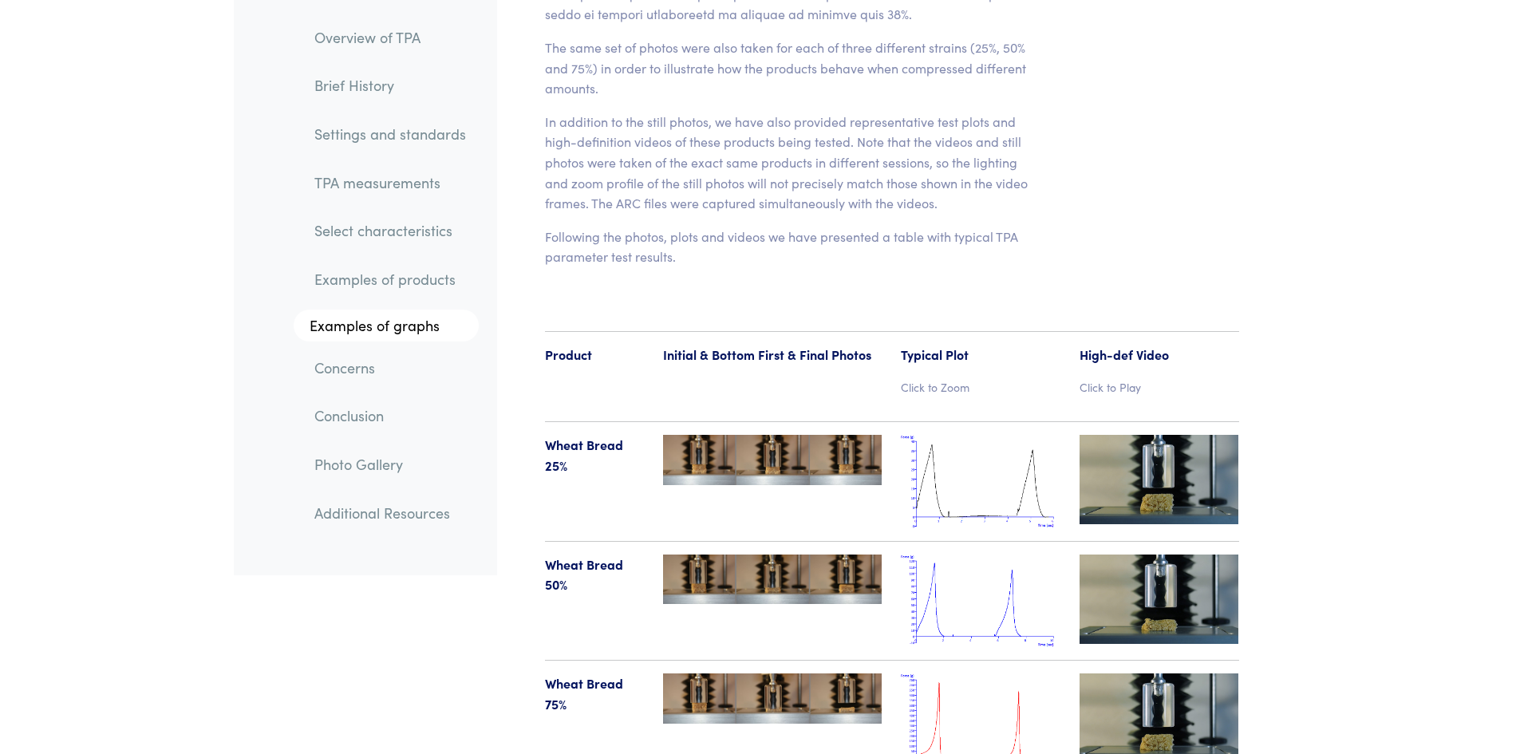
click at [1158, 555] on img at bounding box center [1160, 599] width 160 height 89
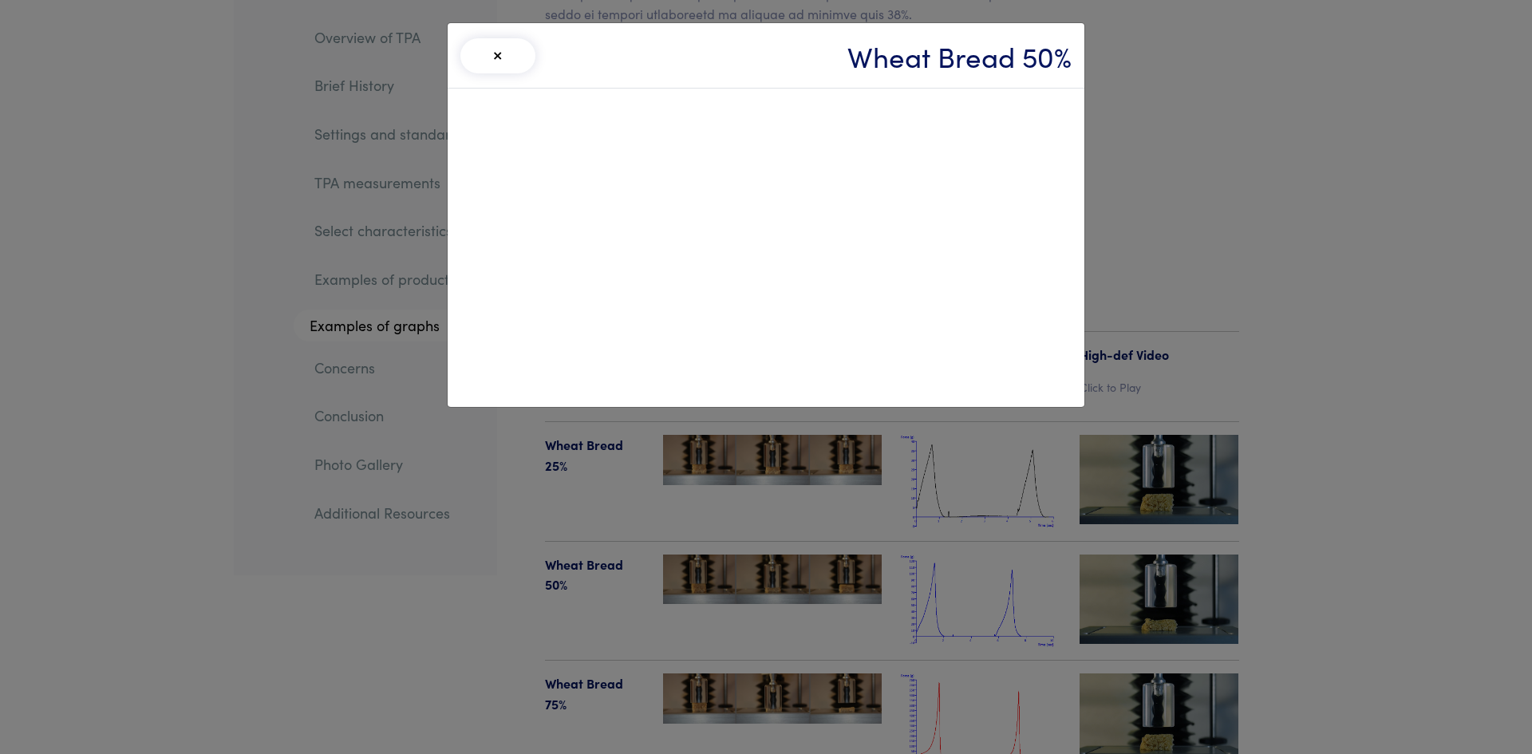
click at [496, 69] on button "×" at bounding box center [497, 55] width 75 height 35
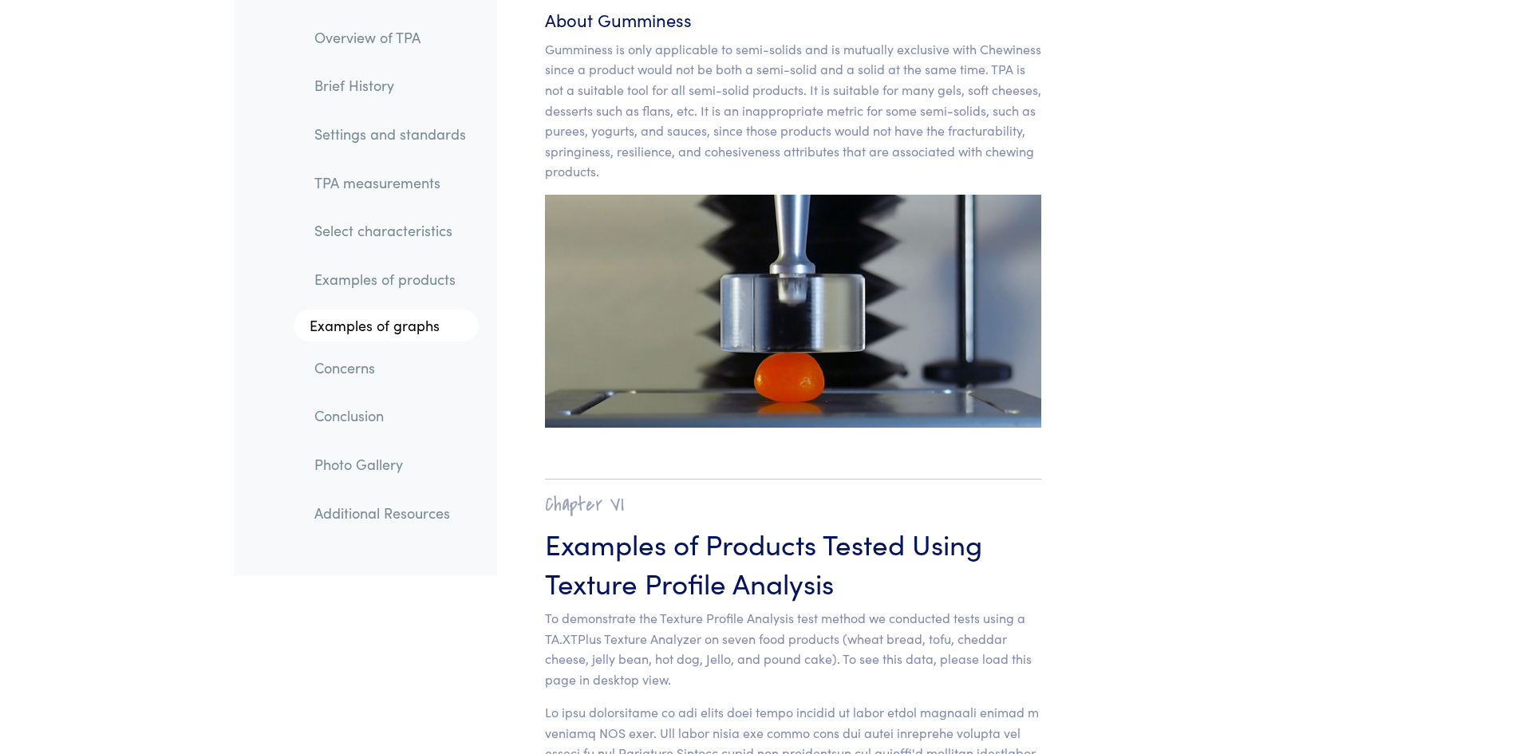
scroll to position [14922, 0]
